Goal: Transaction & Acquisition: Purchase product/service

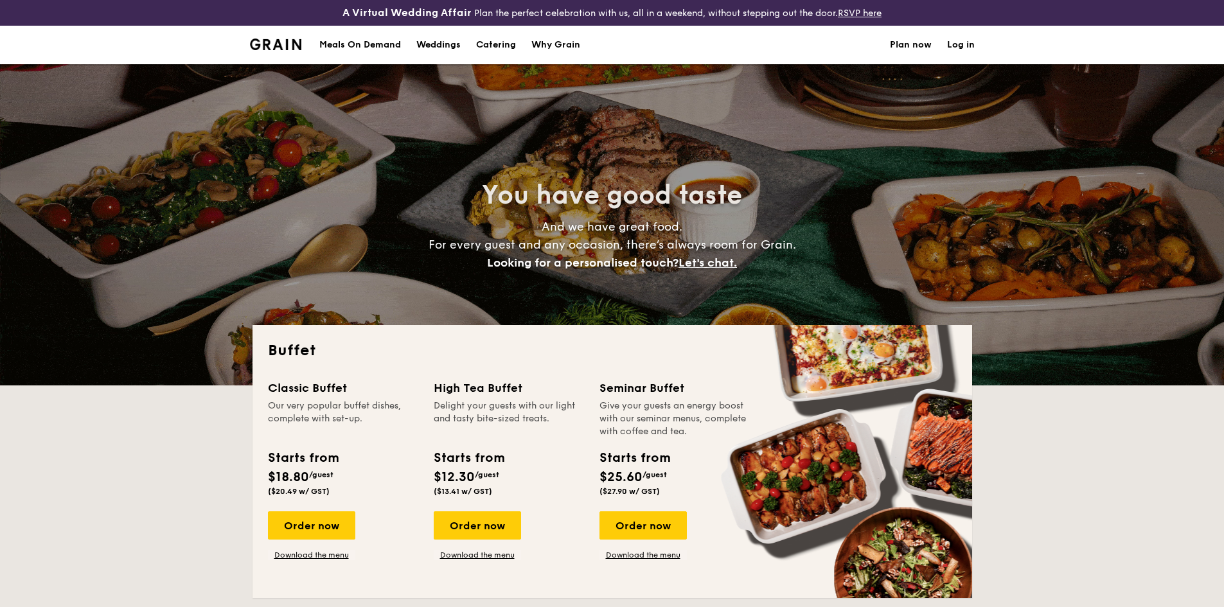
select select
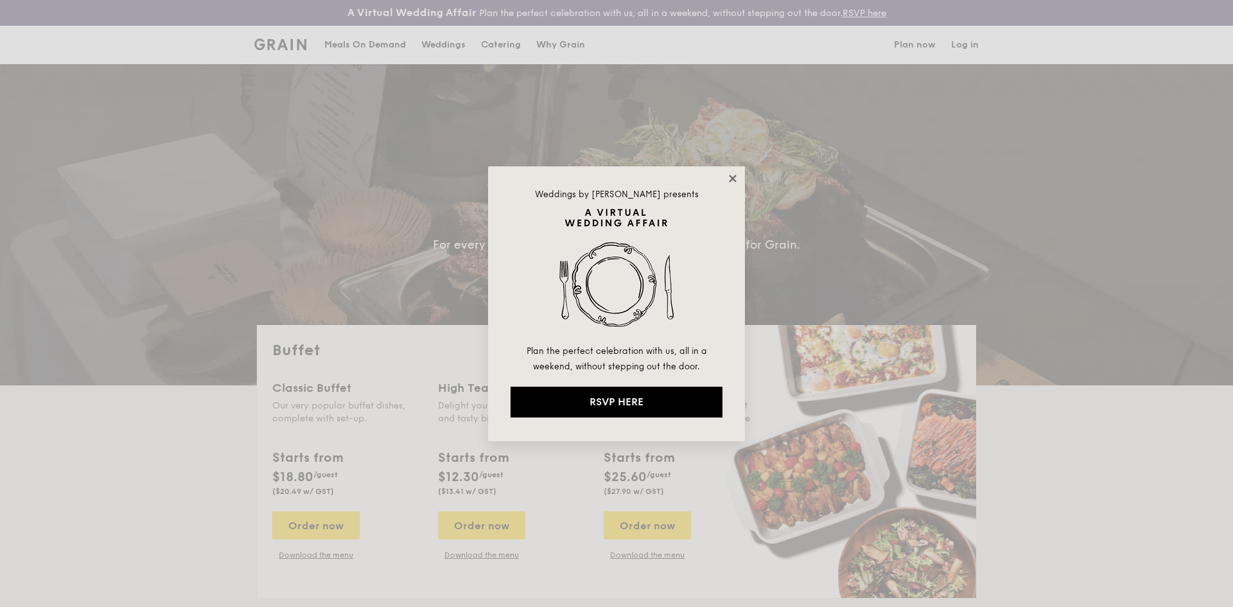
click at [734, 179] on icon at bounding box center [732, 178] width 7 height 7
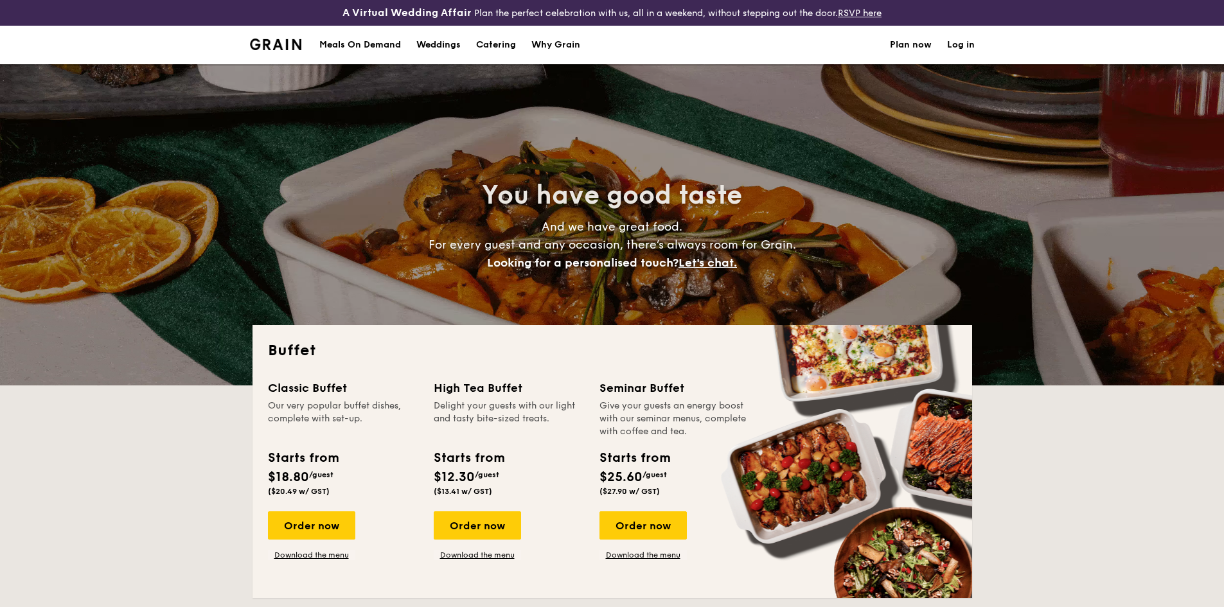
click at [509, 45] on h1 "Catering" at bounding box center [496, 45] width 40 height 39
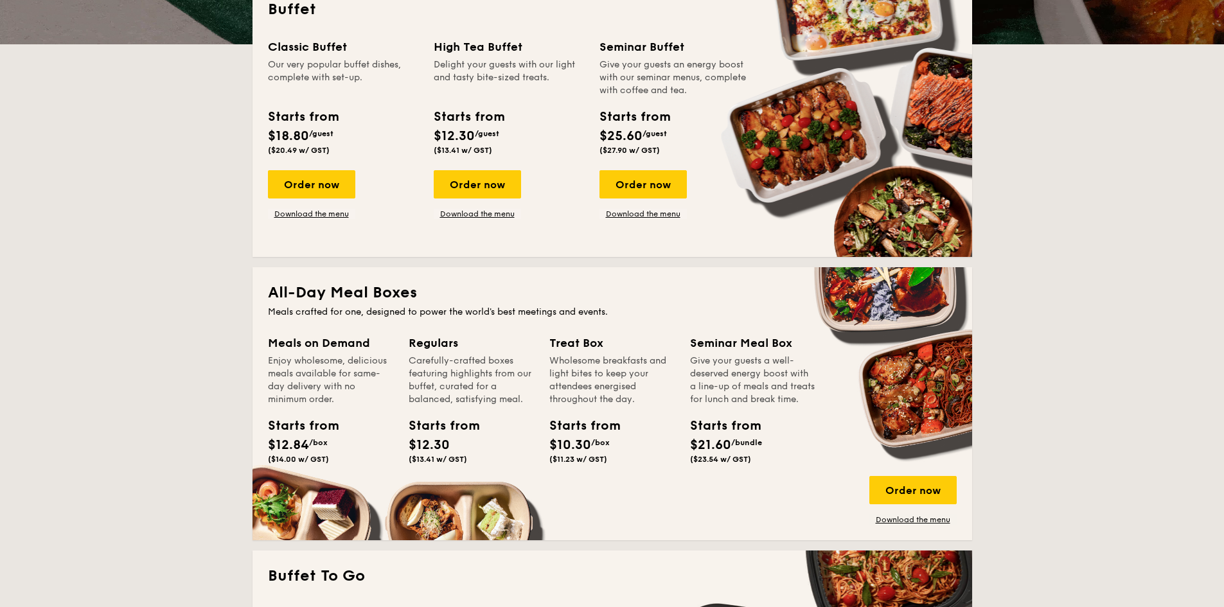
scroll to position [321, 0]
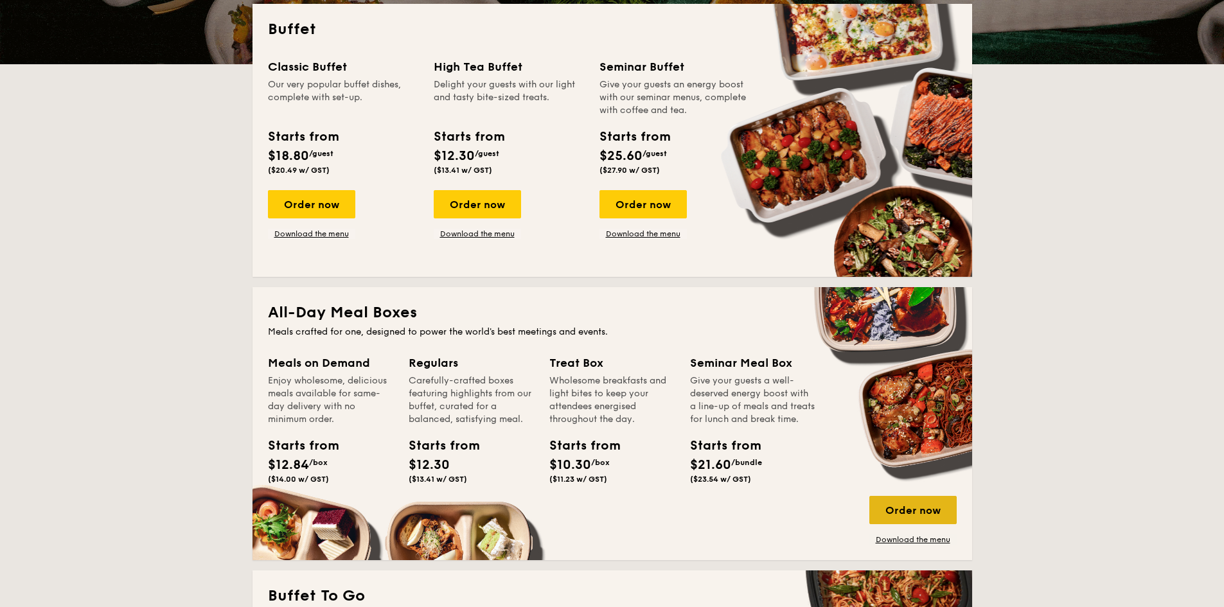
click at [918, 513] on div "Order now" at bounding box center [912, 510] width 87 height 28
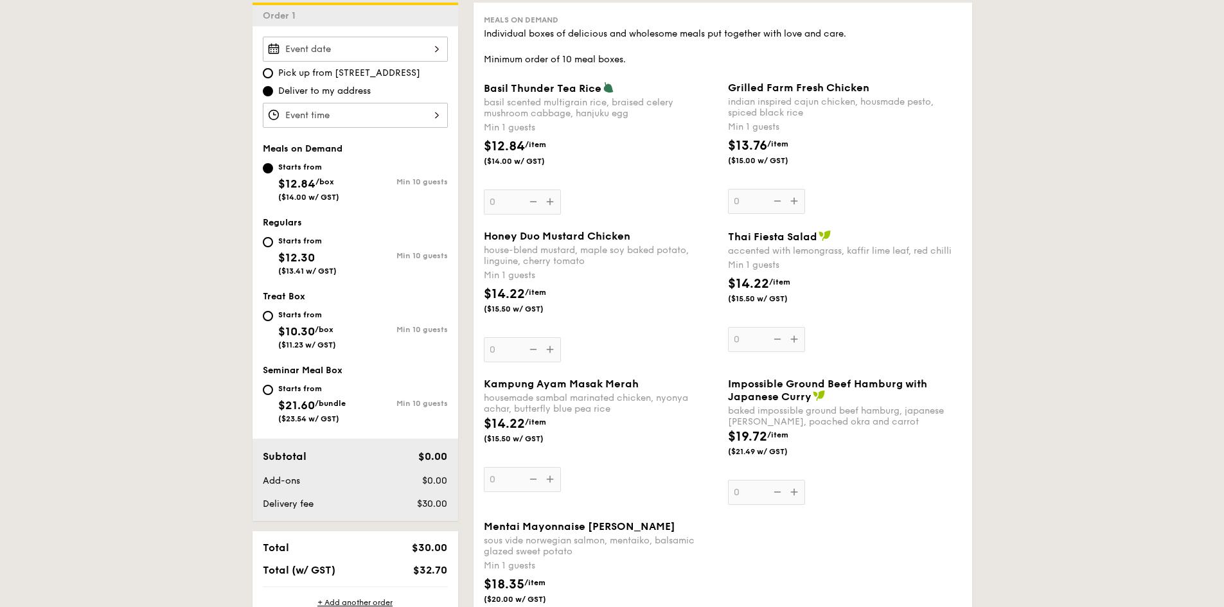
scroll to position [450, 0]
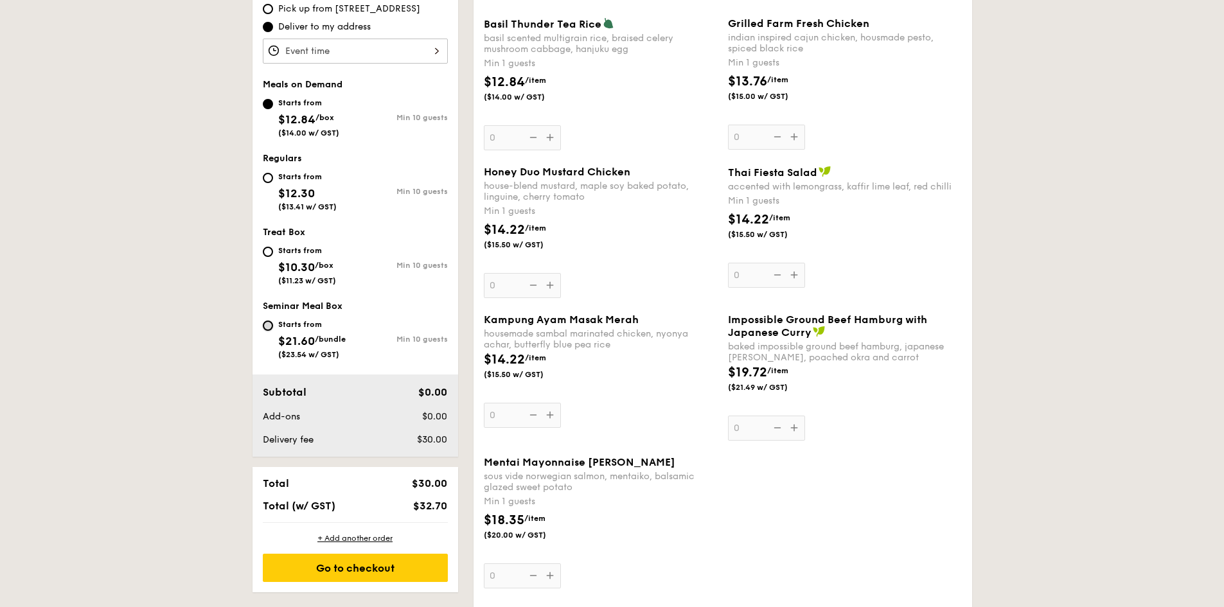
click at [265, 326] on input "Starts from $21.60 /bundle ($23.54 w/ GST) Min 10 guests" at bounding box center [268, 326] width 10 height 10
radio input "true"
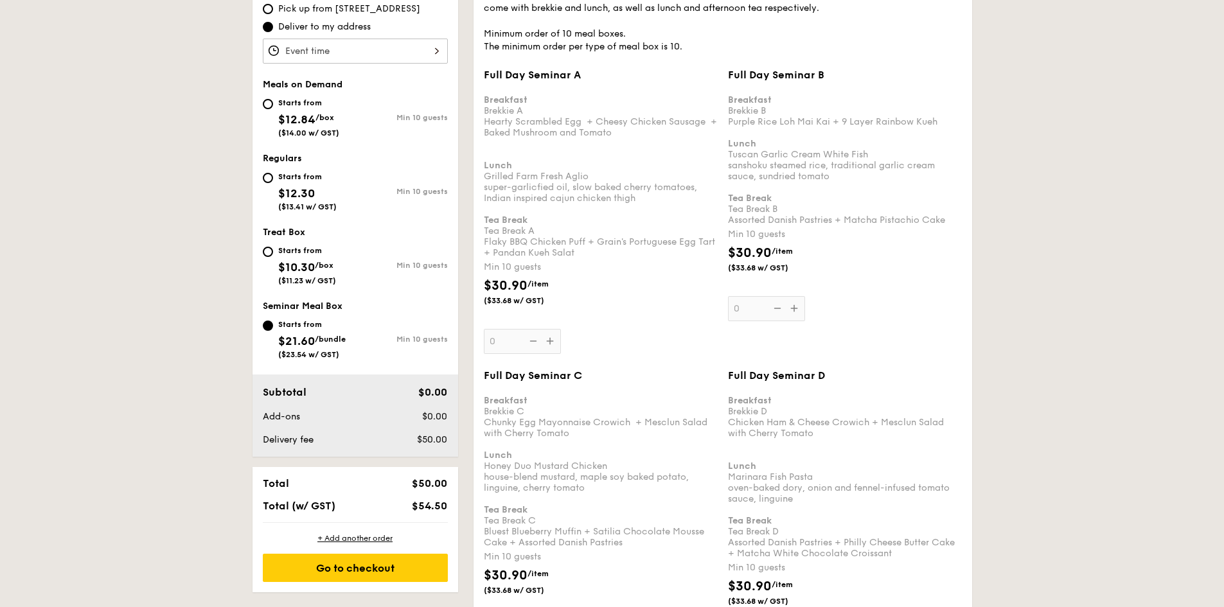
click at [261, 176] on div "Starts from $12.30 ($13.41 w/ GST) Min 10 guests" at bounding box center [355, 194] width 195 height 50
click at [271, 177] on input "Starts from $12.30 ($13.41 w/ GST) Min 10 guests" at bounding box center [268, 178] width 10 height 10
radio input "true"
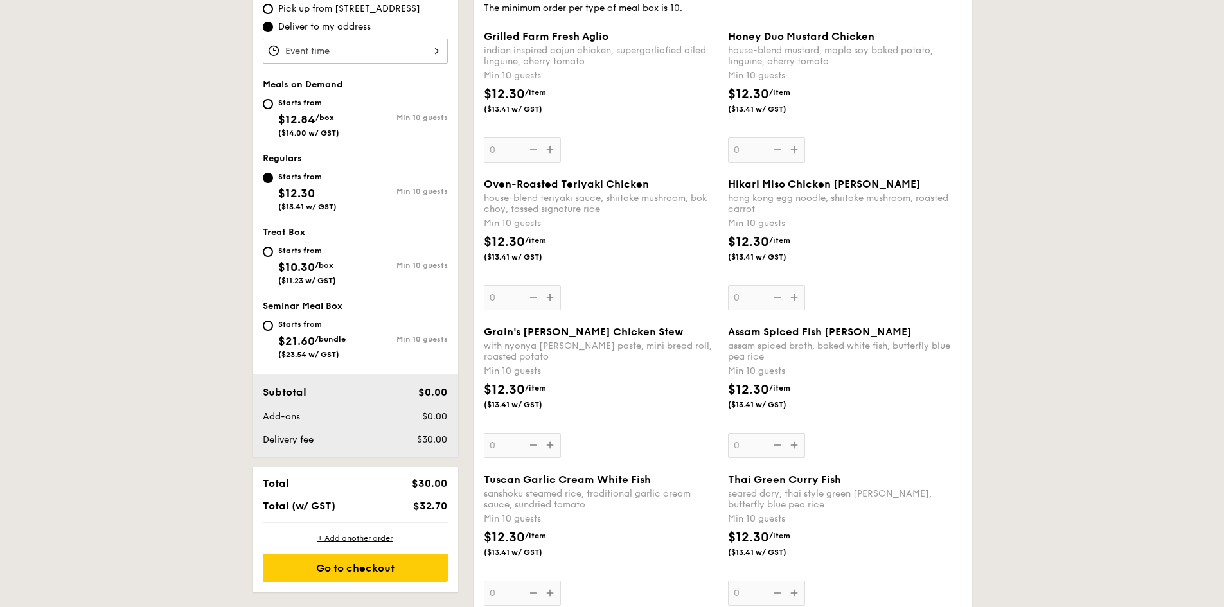
select select
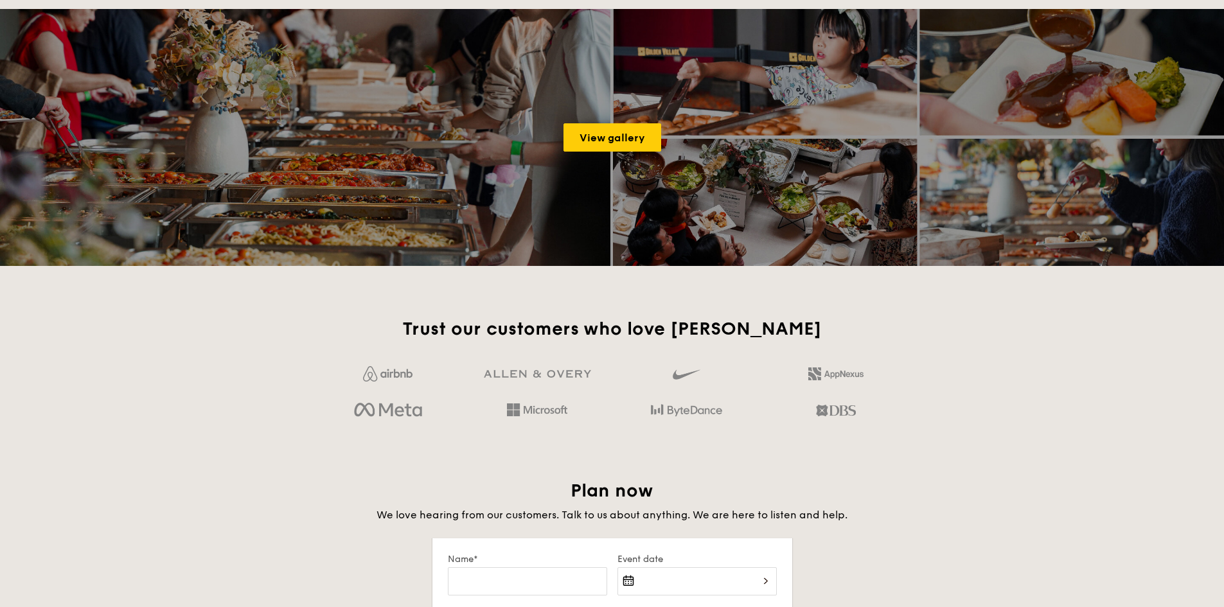
scroll to position [1760, 0]
